Goal: Book appointment/travel/reservation

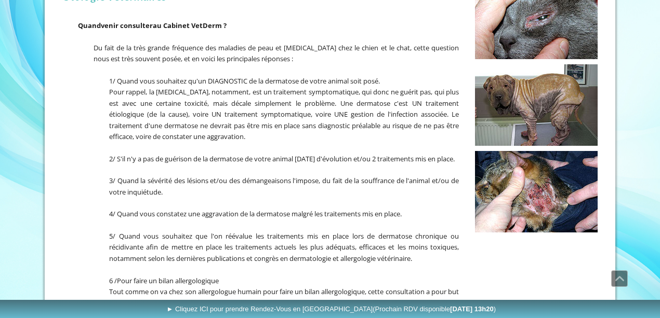
scroll to position [242, 0]
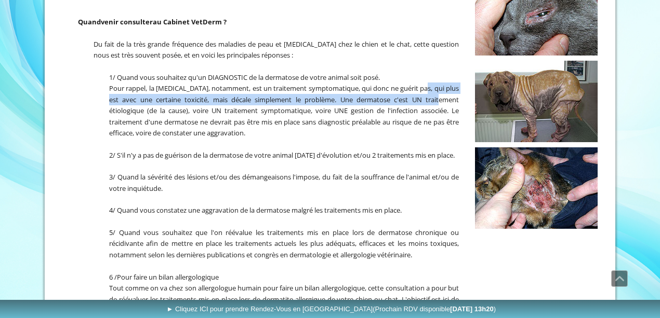
drag, startPoint x: 437, startPoint y: 82, endPoint x: 476, endPoint y: 98, distance: 41.5
click at [475, 98] on div "Questions fréquentes sur la Consultation en Dermatologie, Allergologie ou Otolo…" at bounding box center [330, 256] width 540 height 570
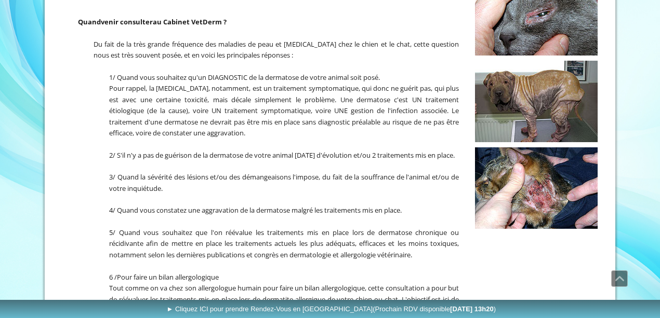
click at [370, 90] on span "Pour rappel, la cortisone, notamment, est un traitement symptomatique, qui donc…" at bounding box center [284, 111] width 350 height 54
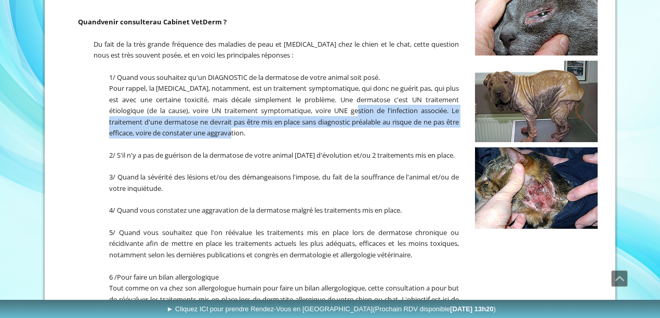
drag, startPoint x: 403, startPoint y: 120, endPoint x: 417, endPoint y: 132, distance: 17.7
click at [411, 127] on p "Pour rappel, la cortisone, notamment, est un traitement symptomatique, qui donc…" at bounding box center [260, 111] width 396 height 56
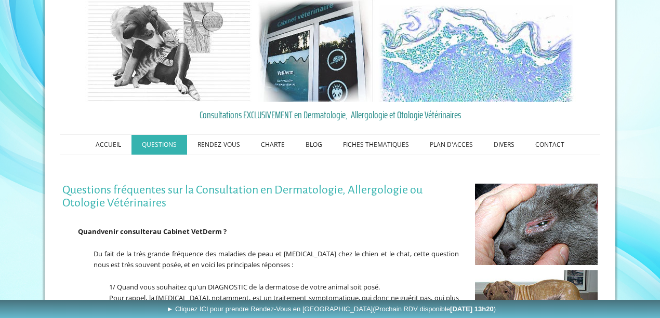
scroll to position [34, 0]
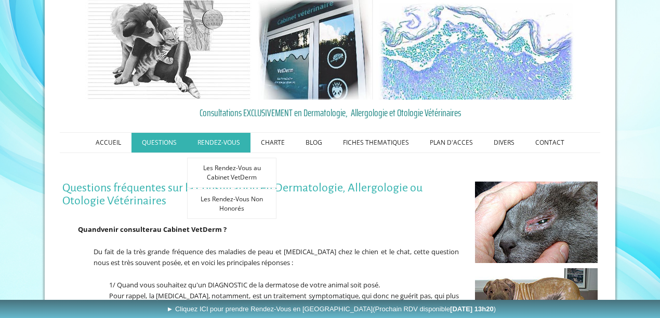
click at [215, 146] on link "RENDEZ-VOUS" at bounding box center [218, 143] width 63 height 20
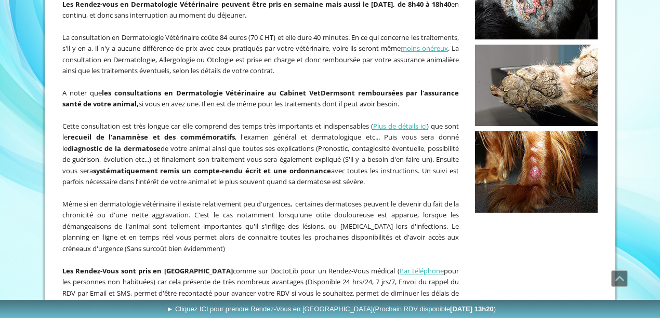
scroll to position [450, 0]
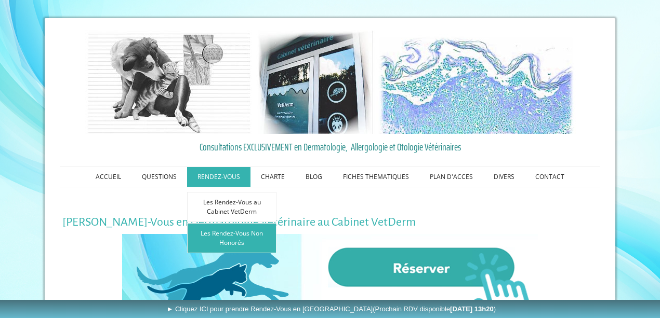
click at [252, 232] on link "Les Rendez-Vous Non Honorés" at bounding box center [231, 238] width 89 height 30
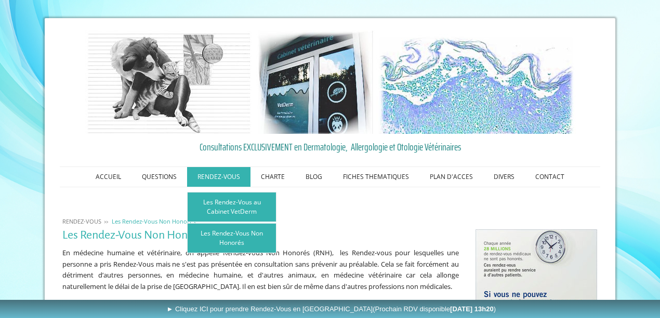
click at [223, 206] on link "Les Rendez-Vous au Cabinet VetDerm" at bounding box center [231, 207] width 89 height 30
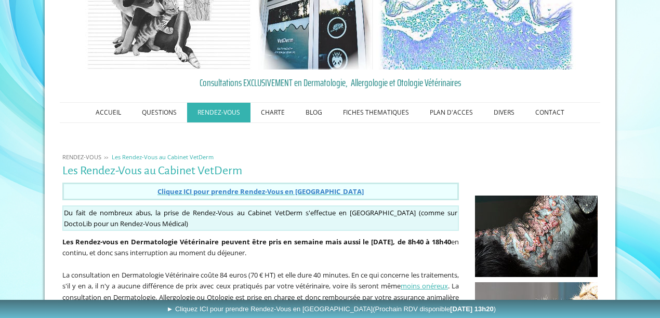
scroll to position [104, 0]
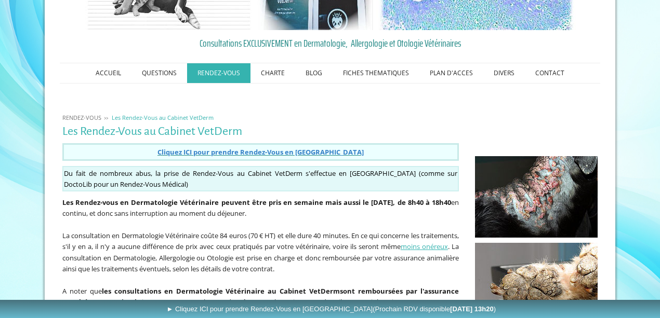
click at [212, 151] on span "Cliquez ICI pour prendre Rendez-Vous en Ligne" at bounding box center [260, 152] width 206 height 9
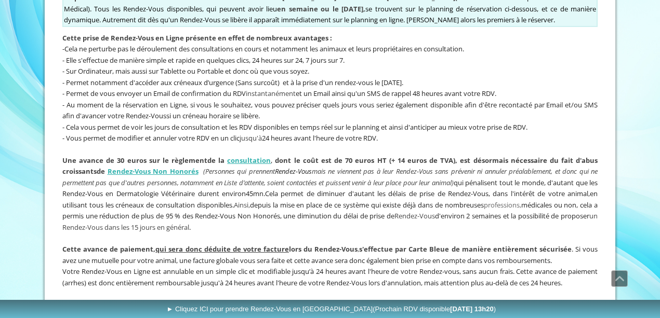
scroll to position [381, 0]
